Goal: Task Accomplishment & Management: Manage account settings

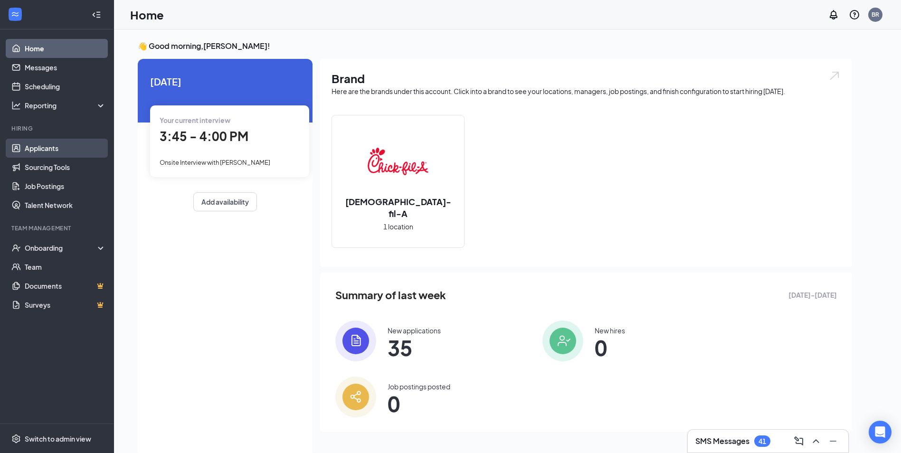
click at [48, 151] on link "Applicants" at bounding box center [65, 148] width 81 height 19
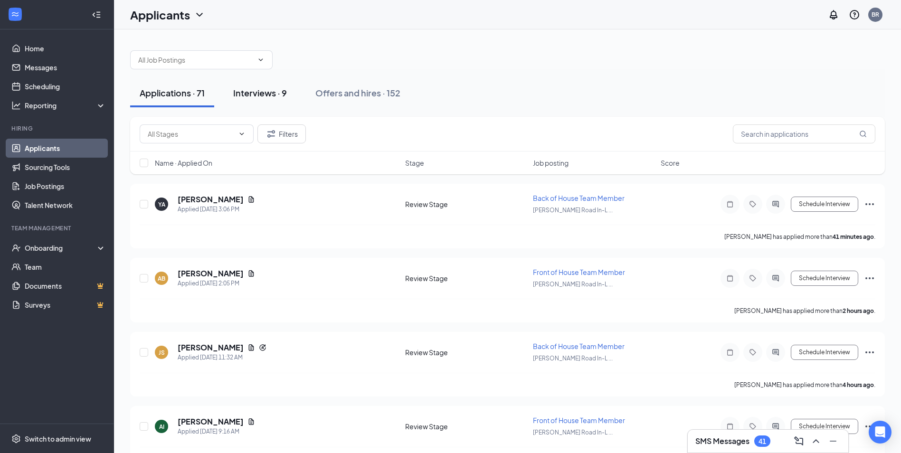
click at [262, 94] on div "Interviews · 9" at bounding box center [260, 93] width 54 height 12
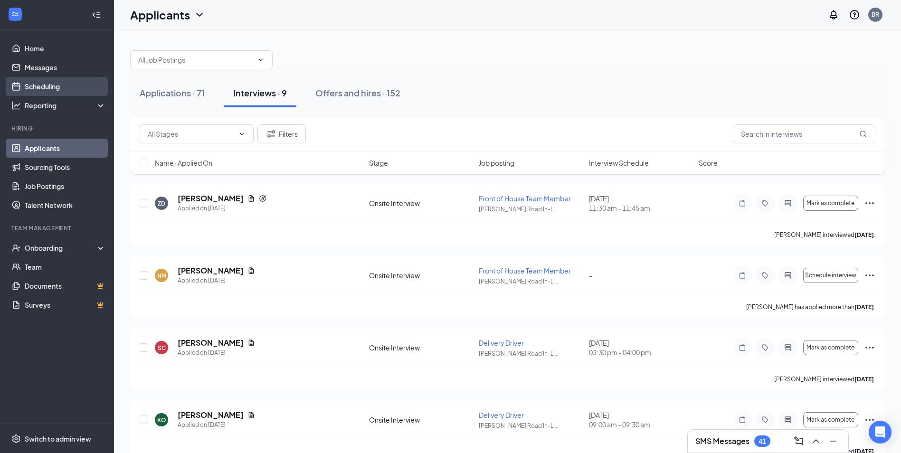
click at [56, 85] on link "Scheduling" at bounding box center [65, 86] width 81 height 19
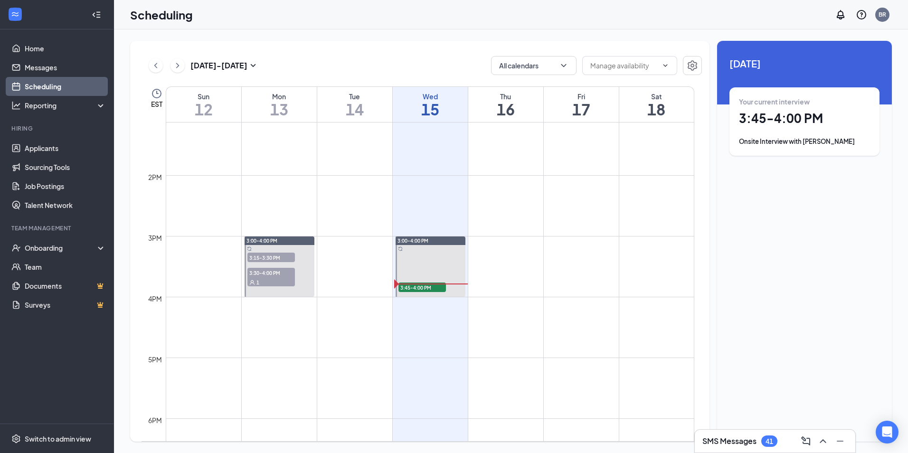
scroll to position [799, 0]
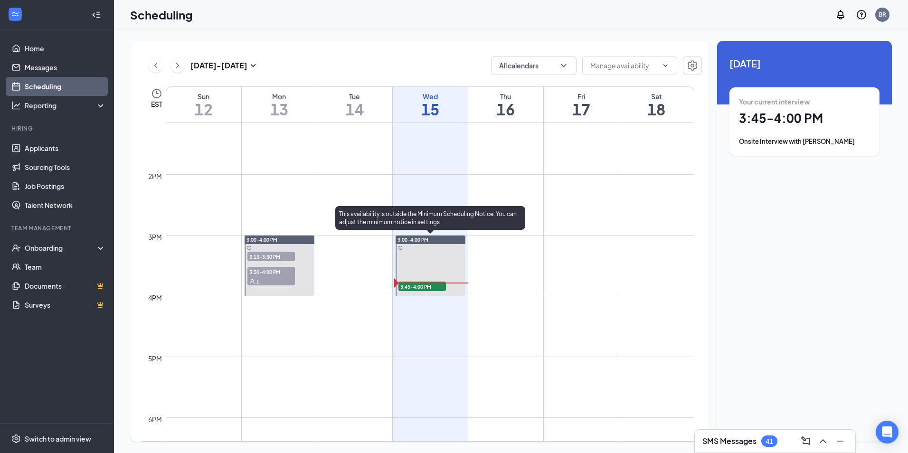
click at [421, 287] on span "3:45-4:00 PM" at bounding box center [422, 286] width 47 height 9
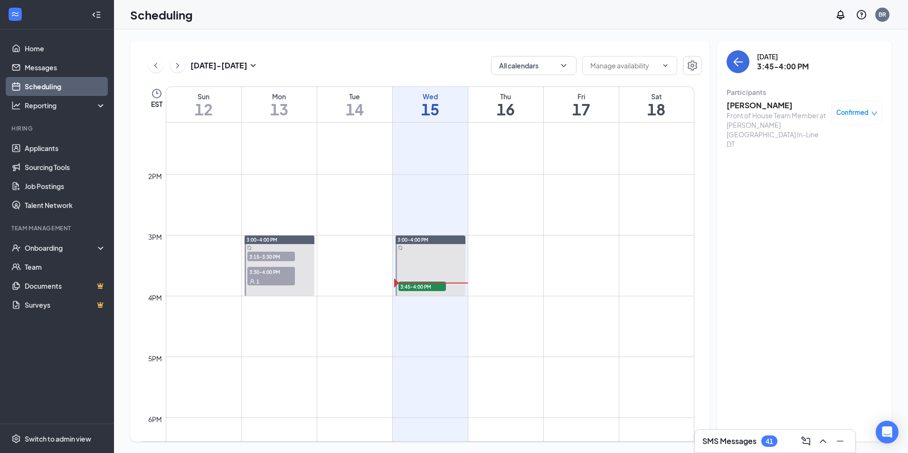
click at [757, 108] on h3 "[PERSON_NAME]" at bounding box center [777, 105] width 100 height 10
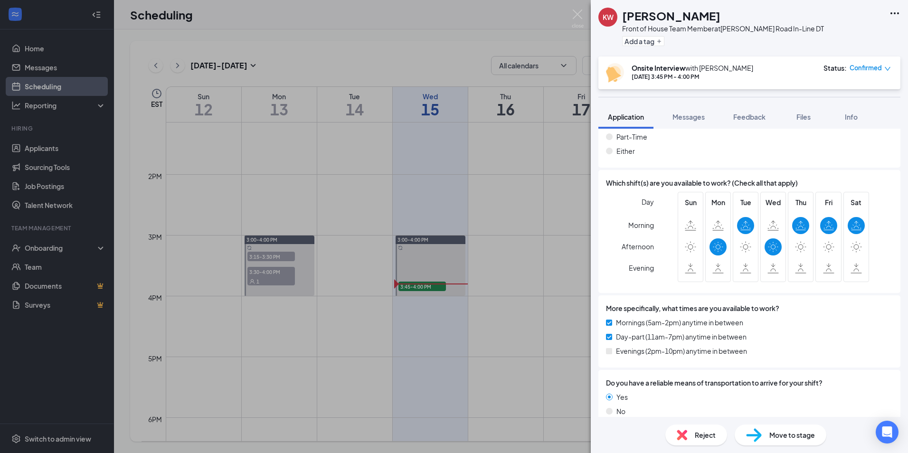
scroll to position [472, 0]
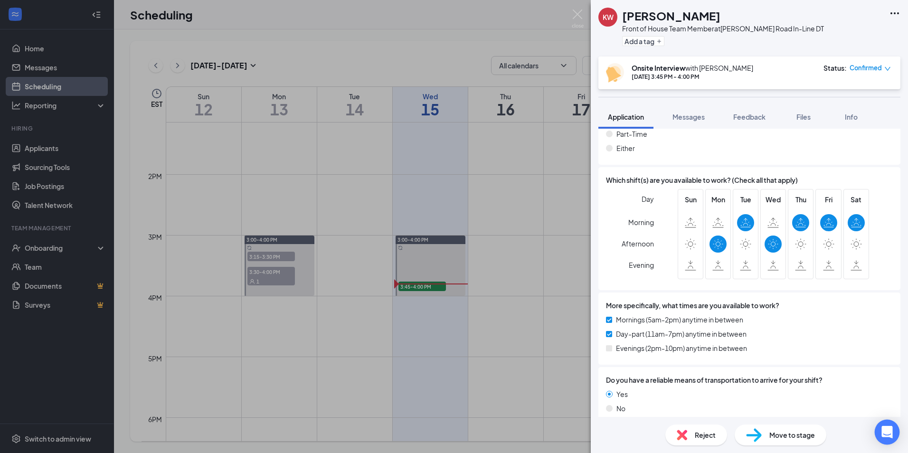
click at [883, 428] on icon "Open Intercom Messenger" at bounding box center [887, 432] width 11 height 12
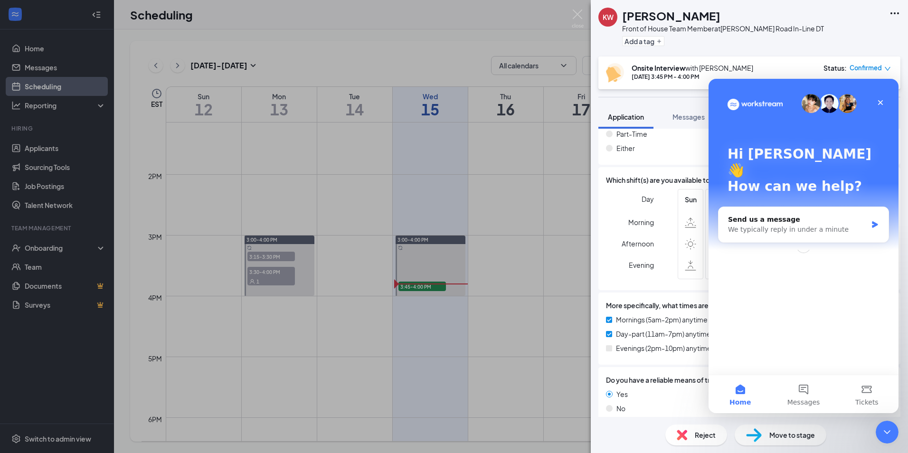
scroll to position [0, 0]
click at [631, 279] on div "Which shift(s) are you available to work? (Check all that apply) Day Morning Af…" at bounding box center [749, 228] width 302 height 123
click at [879, 98] on div "Close" at bounding box center [880, 102] width 17 height 17
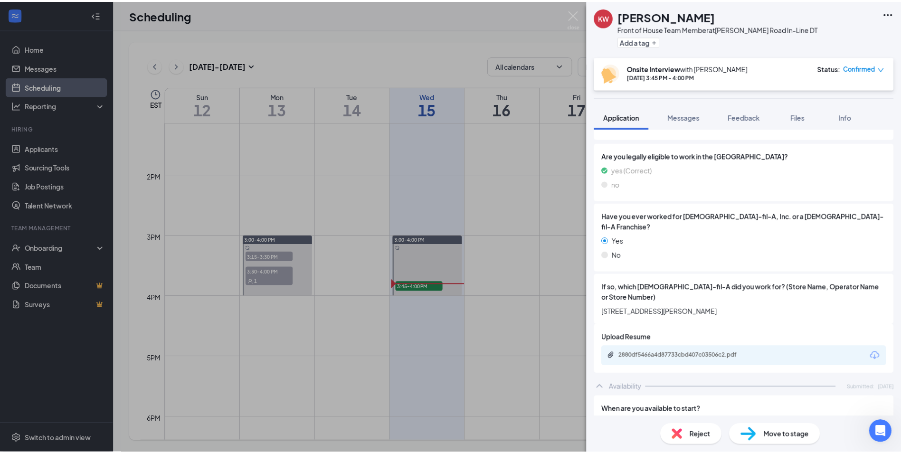
scroll to position [142, 0]
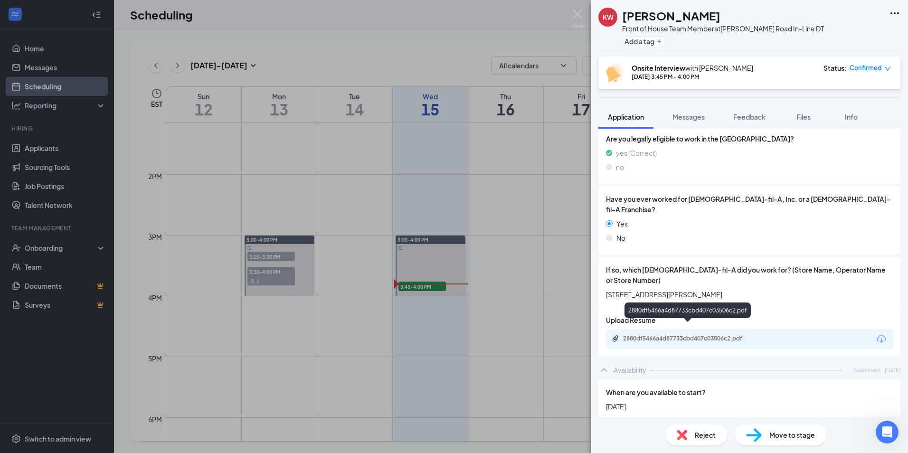
click at [666, 335] on div "2880df5466a4d87733cbd407c03506c2.pdf" at bounding box center [689, 339] width 133 height 8
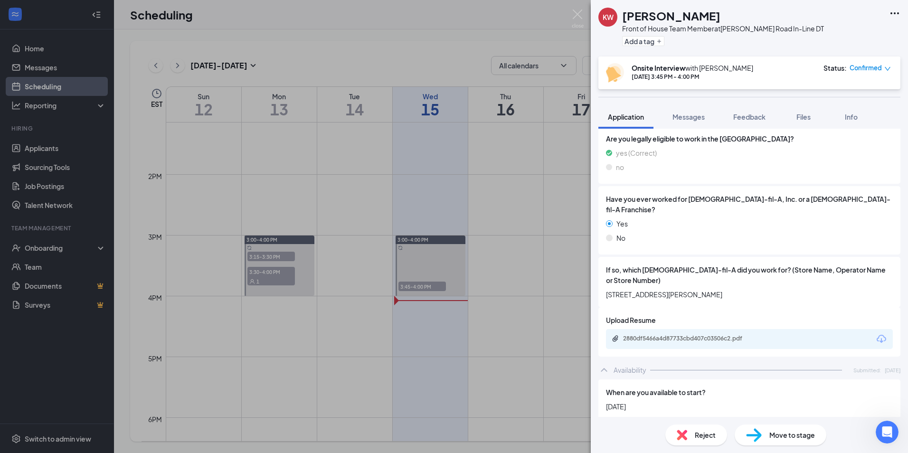
click at [414, 56] on div "KW [PERSON_NAME] Front of House Team Member at [PERSON_NAME][GEOGRAPHIC_DATA] I…" at bounding box center [454, 226] width 908 height 453
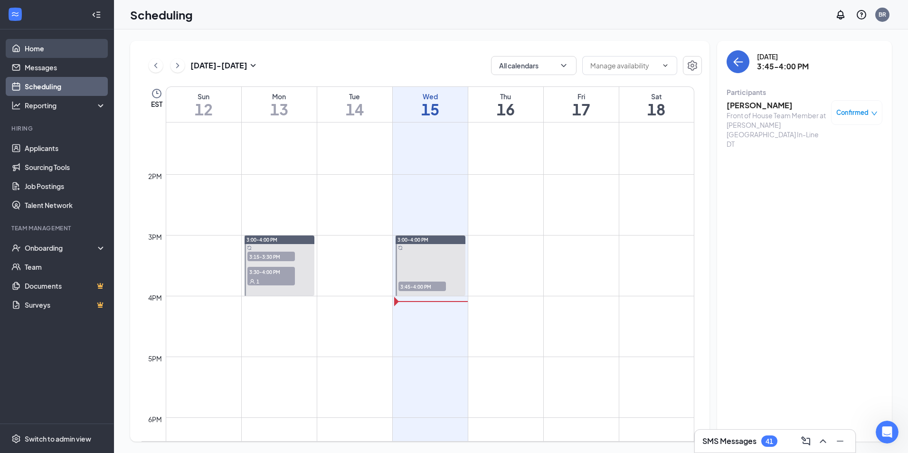
click at [46, 48] on link "Home" at bounding box center [65, 48] width 81 height 19
